Goal: Information Seeking & Learning: Learn about a topic

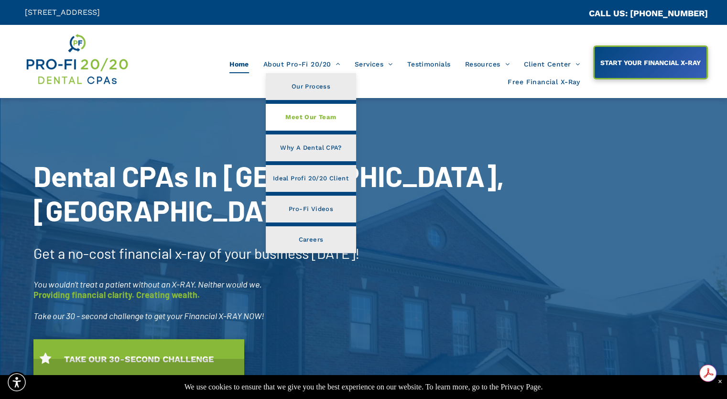
click at [316, 120] on span "Meet Our Team" at bounding box center [310, 117] width 51 height 12
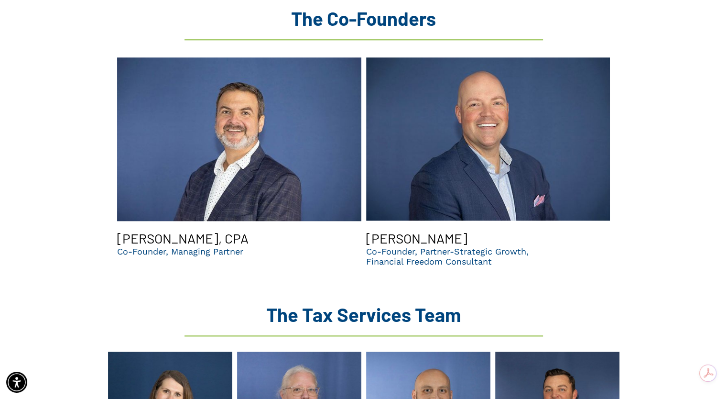
scroll to position [1195, 0]
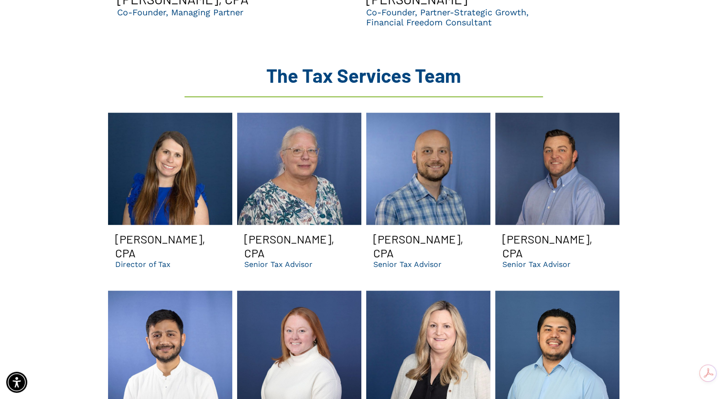
click at [301, 232] on h3 "Jamie Youngker, CPA" at bounding box center [299, 246] width 110 height 28
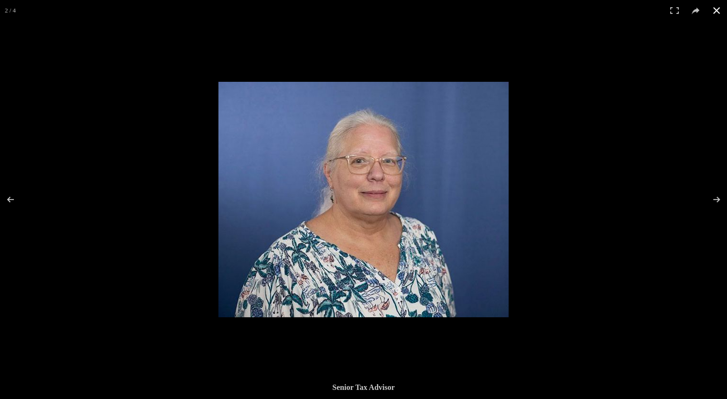
click at [716, 11] on button at bounding box center [716, 10] width 21 height 21
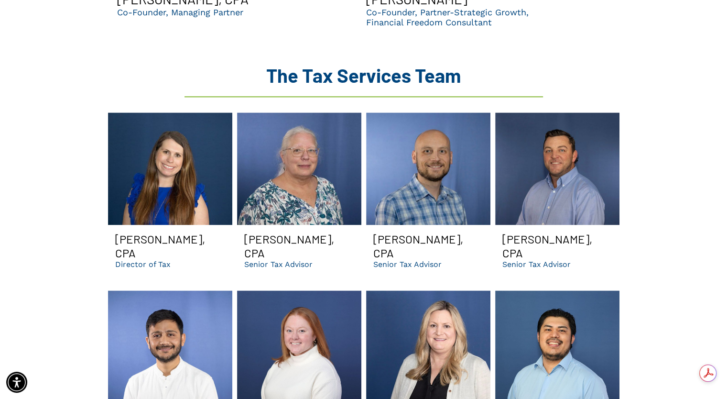
click at [279, 260] on p "Senior Tax Advisor" at bounding box center [278, 264] width 68 height 9
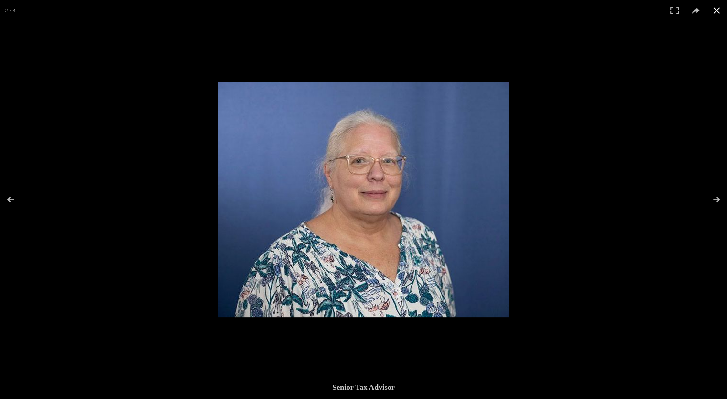
click at [723, 10] on button at bounding box center [716, 10] width 21 height 21
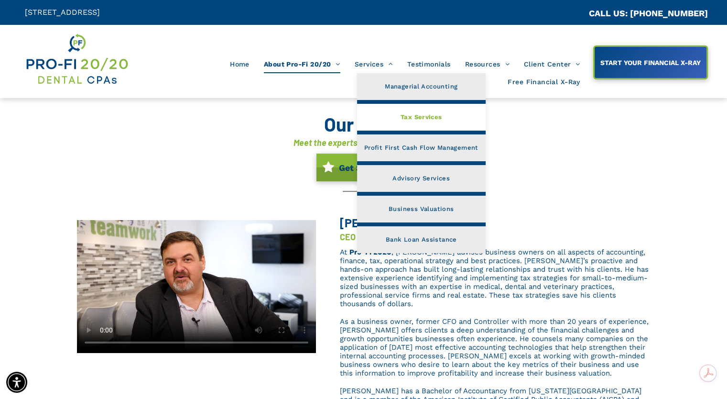
click at [415, 119] on span "Tax Services" at bounding box center [422, 117] width 42 height 12
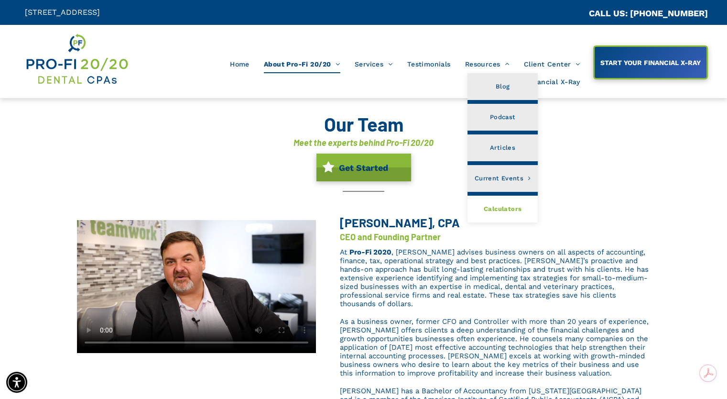
click at [504, 215] on link "Calculators" at bounding box center [503, 209] width 71 height 27
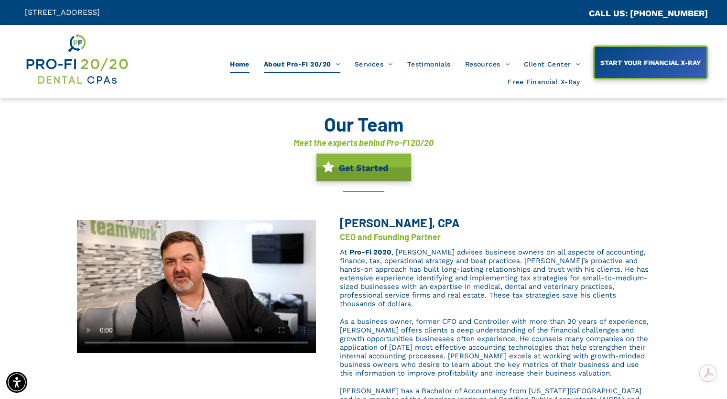
click at [247, 68] on span "Home" at bounding box center [240, 64] width 20 height 18
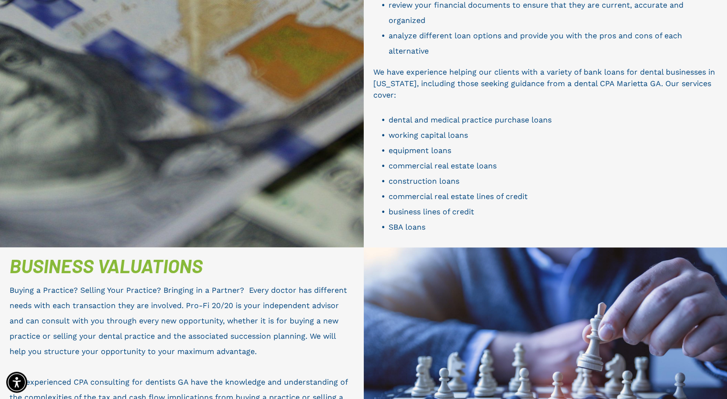
scroll to position [1075, 0]
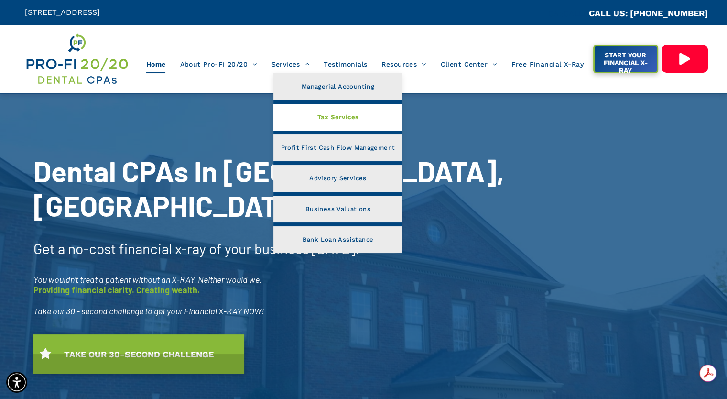
click at [402, 109] on link "Tax Services" at bounding box center [338, 117] width 129 height 27
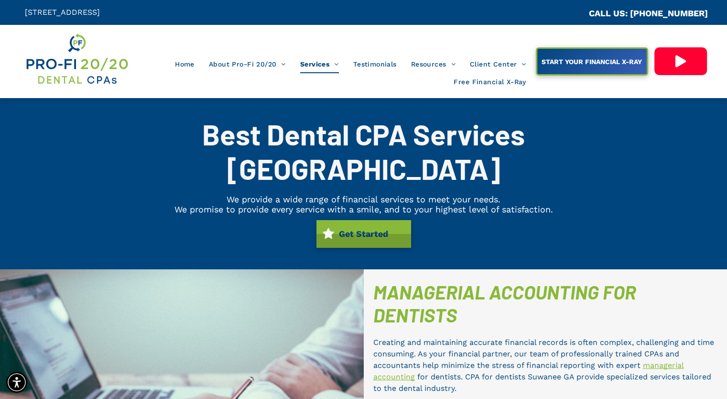
click at [501, 280] on span "MANAGERIAL ACCOUNTING FOR DENTISTS" at bounding box center [504, 303] width 263 height 46
